Goal: Information Seeking & Learning: Learn about a topic

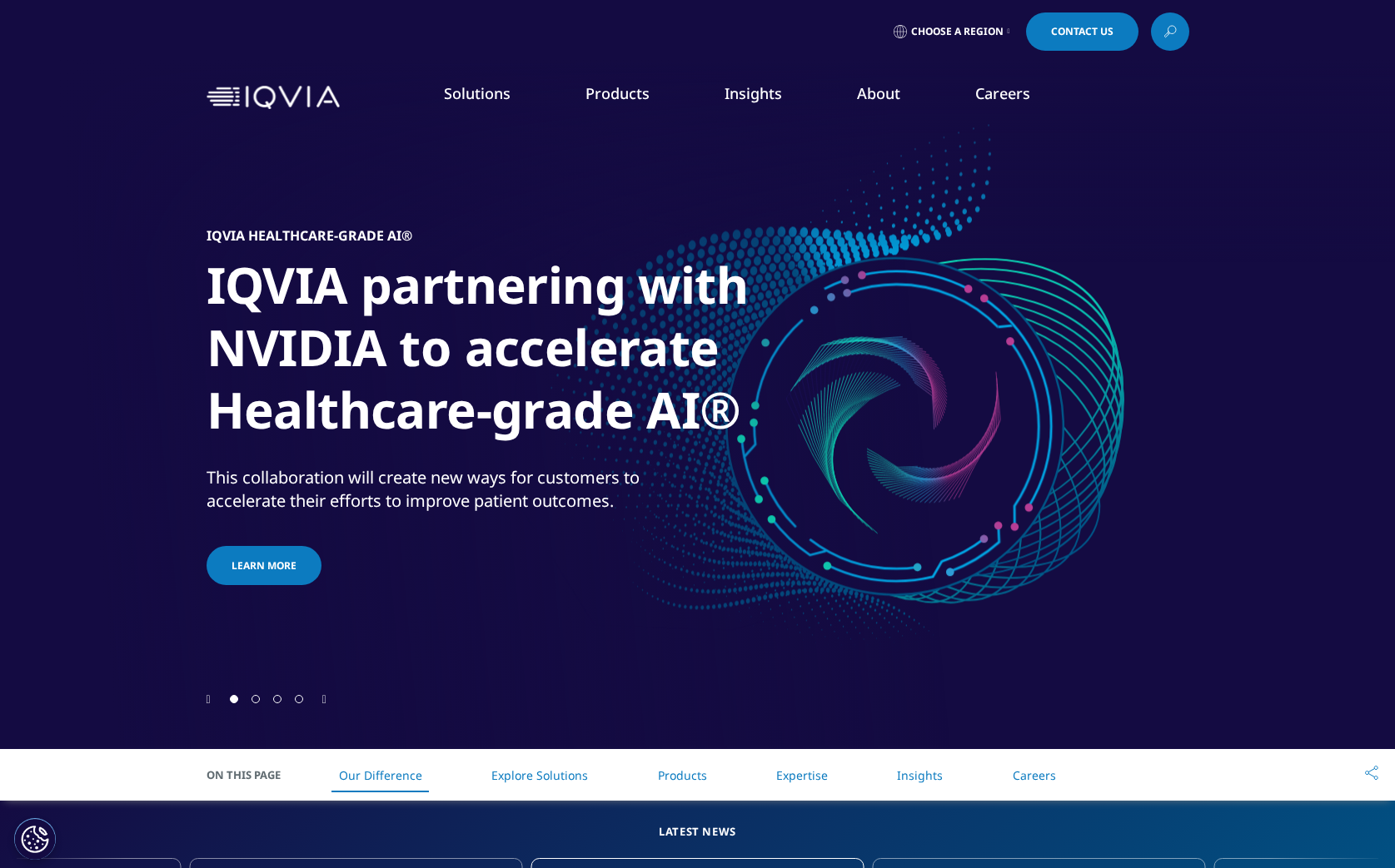
click at [326, 698] on icon "Next slide" at bounding box center [324, 700] width 4 height 12
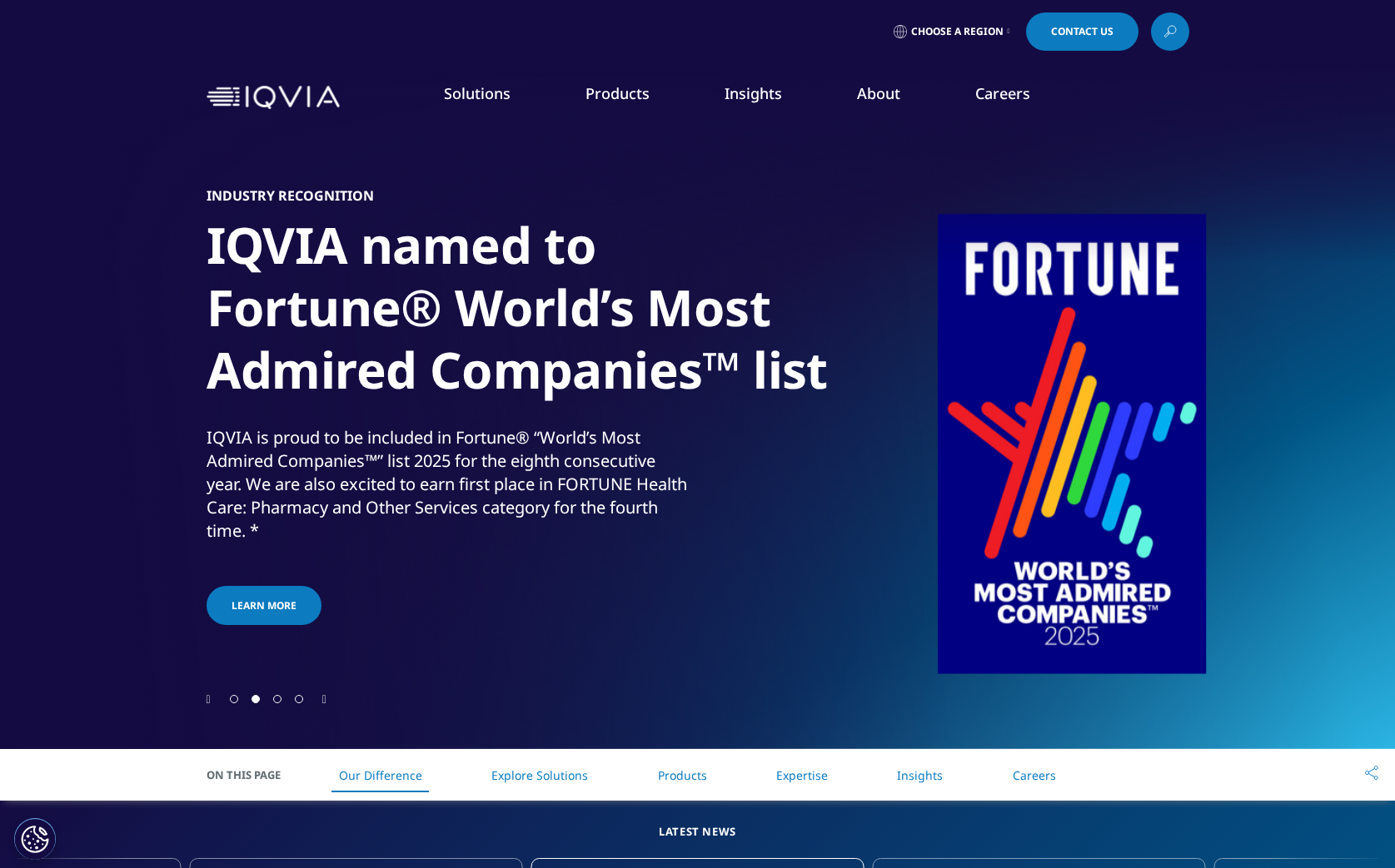
click at [326, 698] on icon "Next slide" at bounding box center [324, 700] width 4 height 12
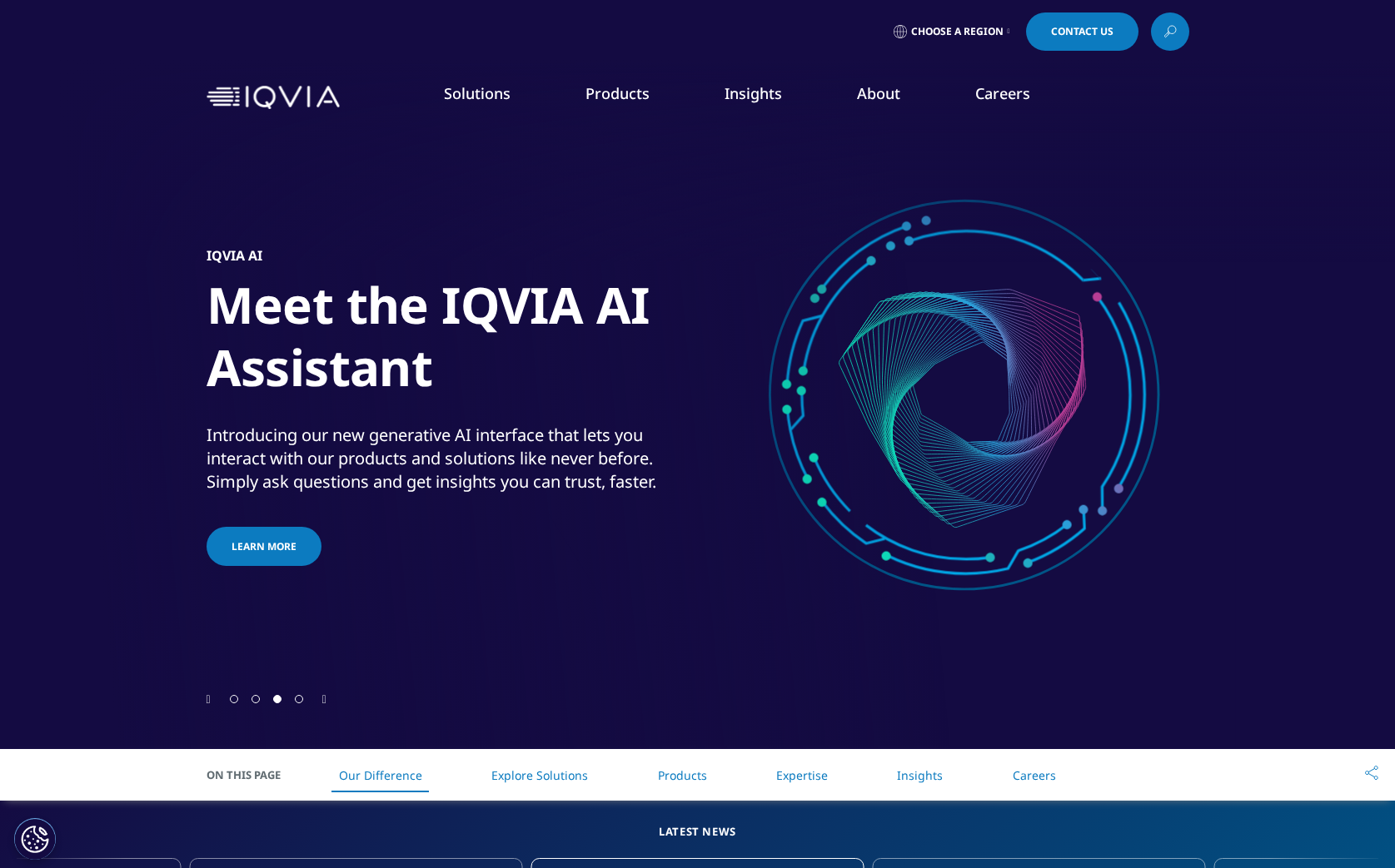
click at [326, 698] on icon "Next slide" at bounding box center [324, 700] width 4 height 12
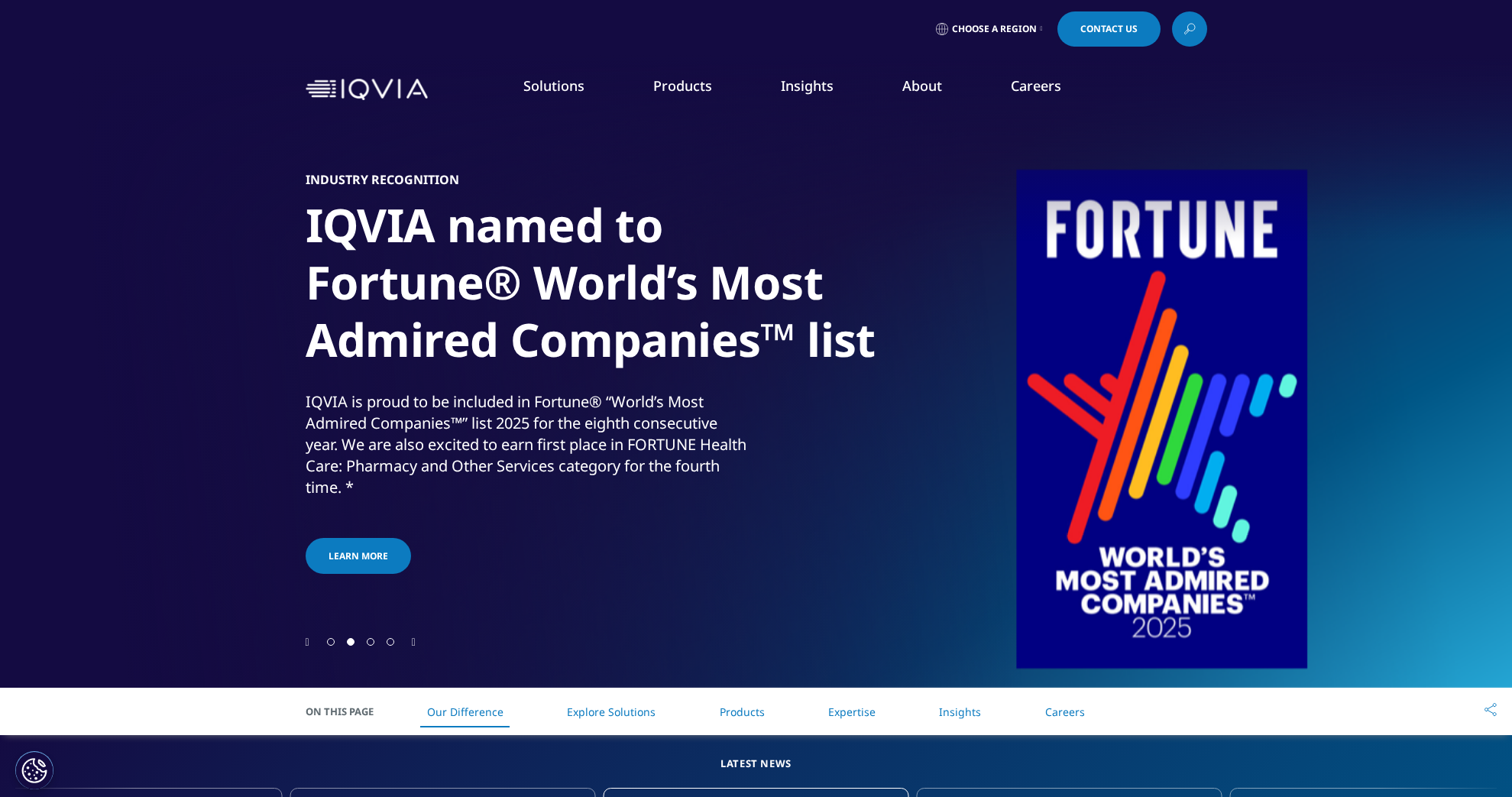
click at [620, 314] on h1 "IQVIA named to Fortune® World’s Most Admired Companies™ list" at bounding box center [591, 286] width 573 height 181
click at [612, 341] on h1 "IQVIA named to Fortune® World’s Most Admired Companies™ list" at bounding box center [591, 286] width 573 height 181
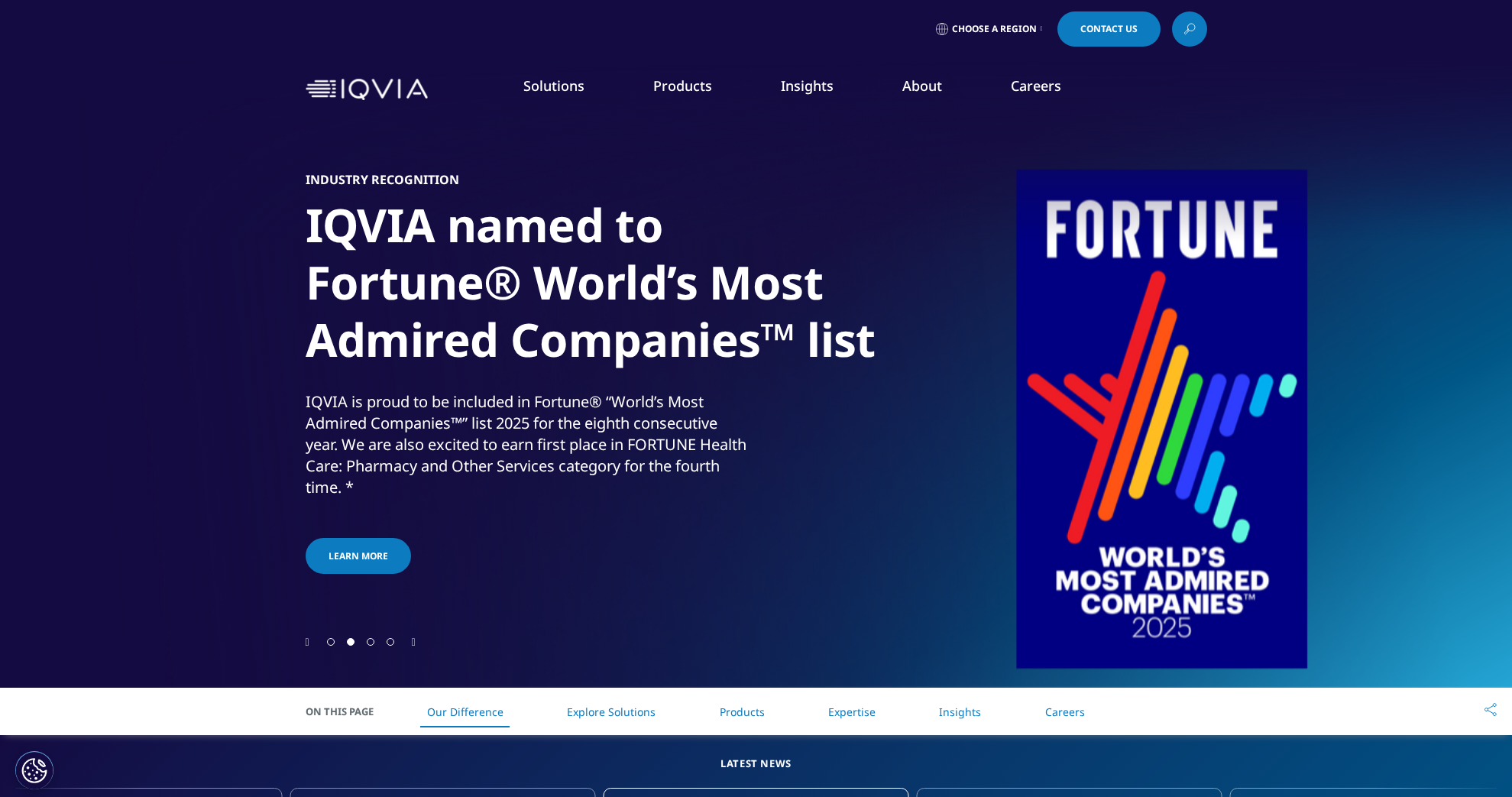
click at [612, 341] on h1 "IQVIA named to Fortune® World’s Most Admired Companies™ list" at bounding box center [591, 286] width 573 height 181
click at [561, 267] on h1 "IQVIA named to Fortune® World’s Most Admired Companies™ list" at bounding box center [591, 286] width 573 height 181
click at [554, 233] on h1 "IQVIA named to Fortune® World’s Most Admired Companies™ list" at bounding box center [591, 286] width 573 height 181
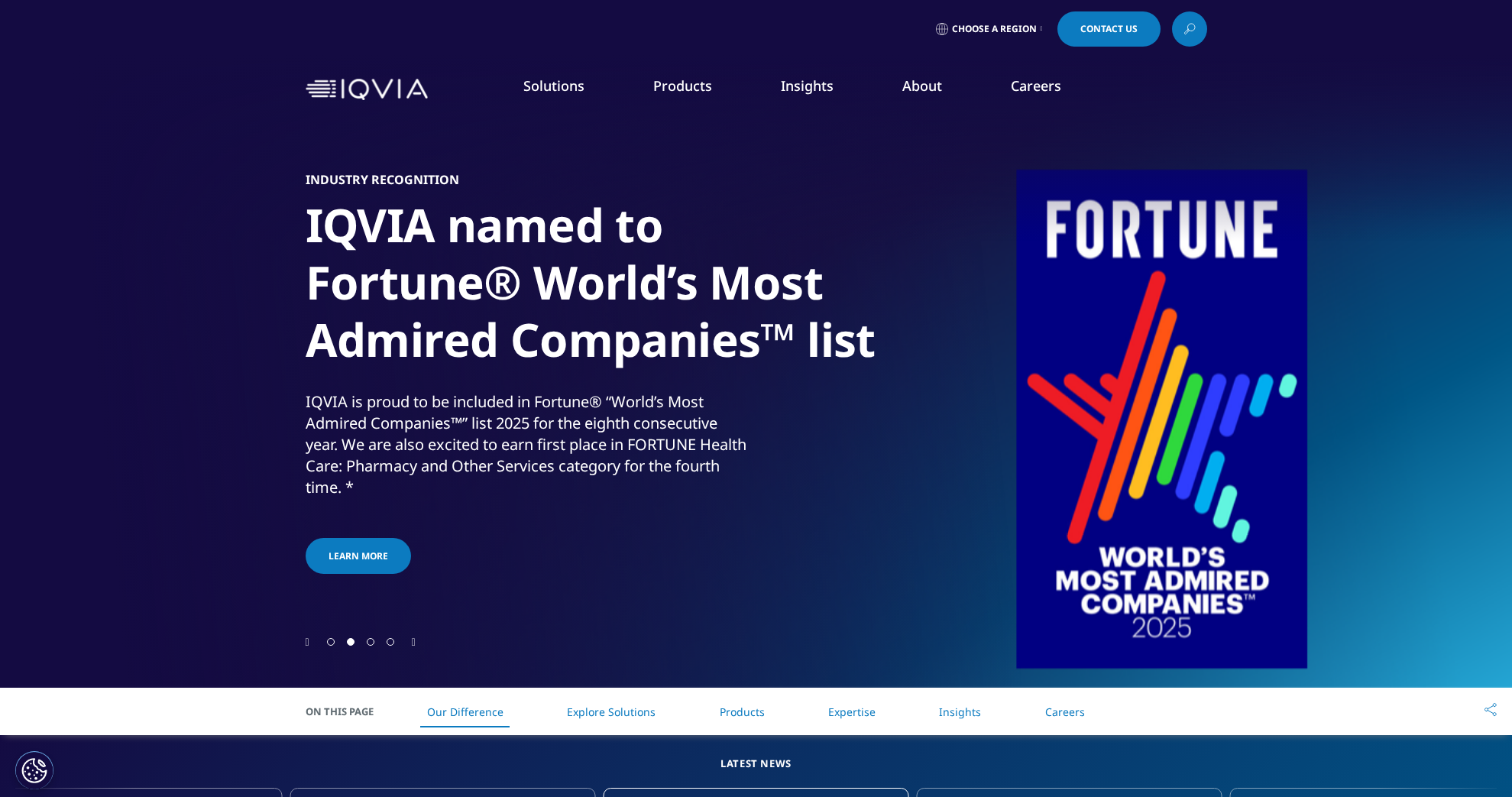
click at [554, 233] on h1 "IQVIA named to Fortune® World’s Most Admired Companies™ list" at bounding box center [591, 286] width 573 height 181
